Goal: Contribute content

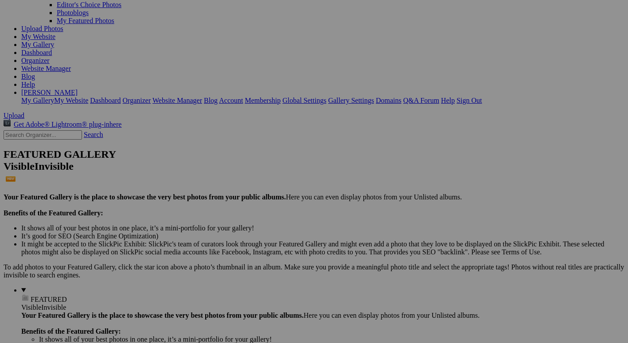
scroll to position [89, 0]
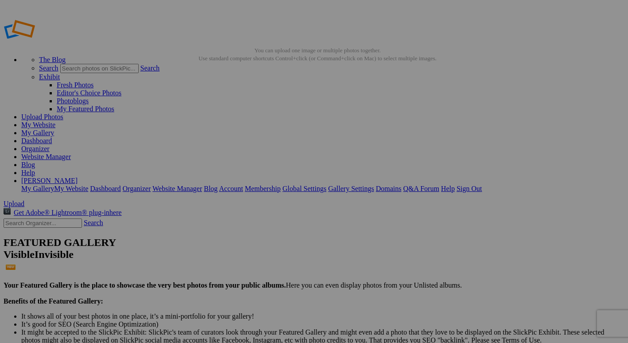
type input "Iconic Structures"
drag, startPoint x: 411, startPoint y: 138, endPoint x: 618, endPoint y: 182, distance: 211.9
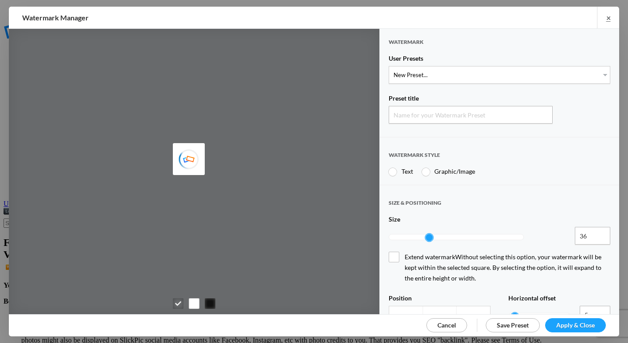
type input "Watermark-8/24/2025"
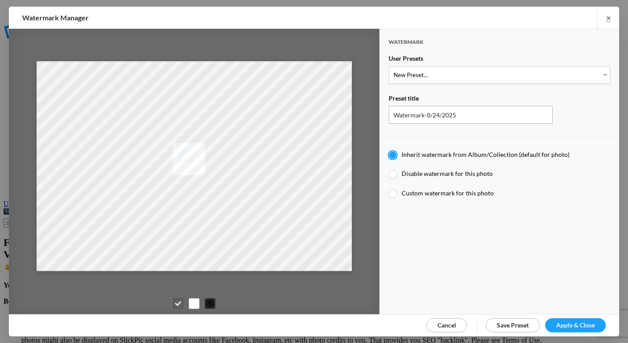
click at [447, 325] on span "Cancel" at bounding box center [446, 325] width 19 height 8
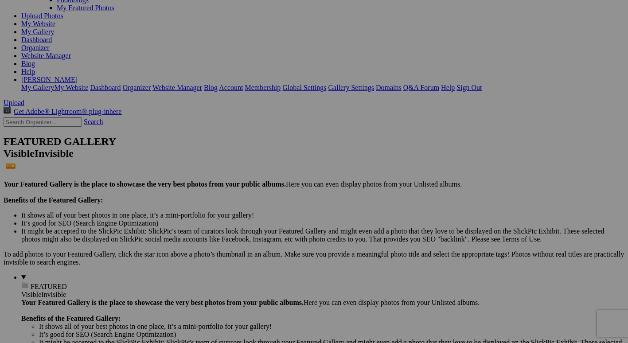
scroll to position [96, 0]
